Goal: Navigation & Orientation: Go to known website

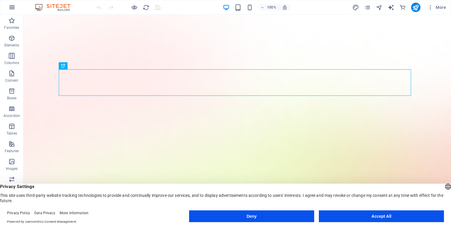
click at [14, 7] on icon "button" at bounding box center [12, 7] width 7 height 7
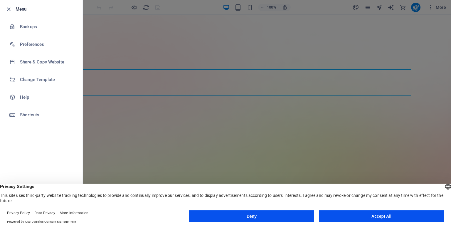
click at [341, 216] on button "Accept All" at bounding box center [381, 216] width 125 height 12
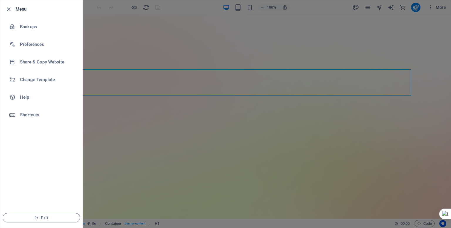
click at [425, 104] on div at bounding box center [225, 114] width 451 height 228
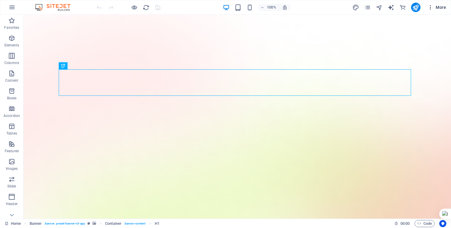
click at [439, 7] on span "More" at bounding box center [437, 7] width 19 height 6
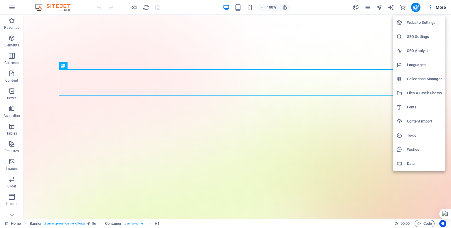
click at [430, 7] on div at bounding box center [225, 114] width 451 height 228
